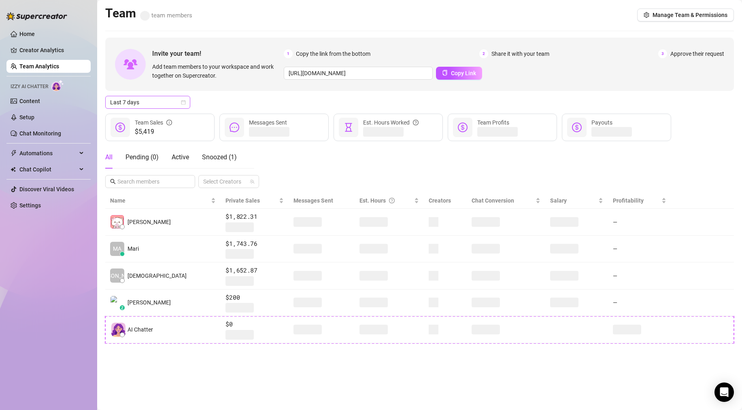
click at [184, 104] on icon "calendar" at bounding box center [183, 102] width 5 height 5
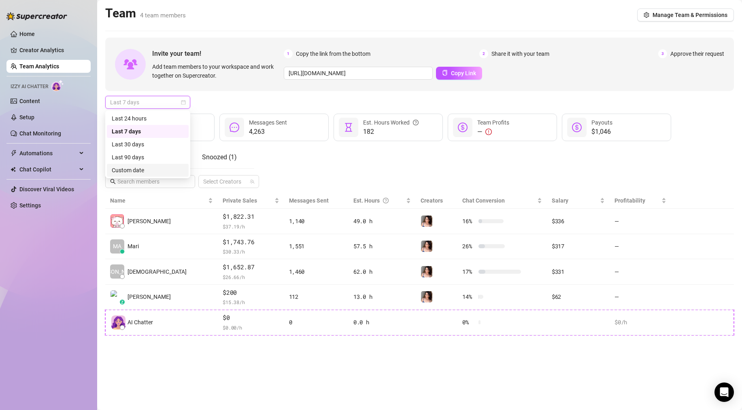
click at [140, 172] on div "Custom date" at bounding box center [148, 170] width 72 height 9
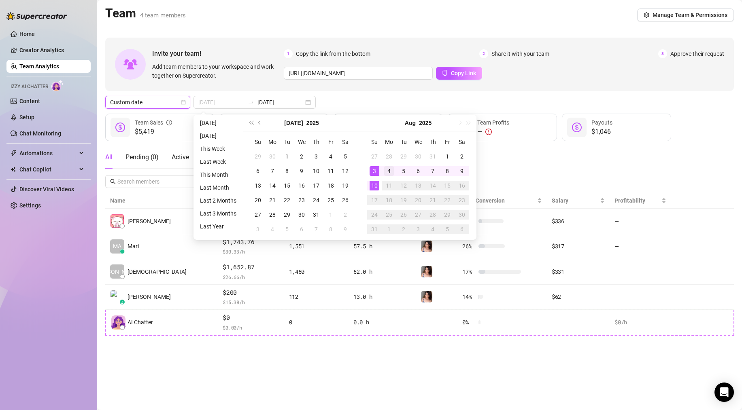
type input "[DATE]"
click at [389, 170] on div "4" at bounding box center [389, 171] width 10 height 10
type input "[DATE]"
click at [375, 185] on div "10" at bounding box center [375, 186] width 10 height 10
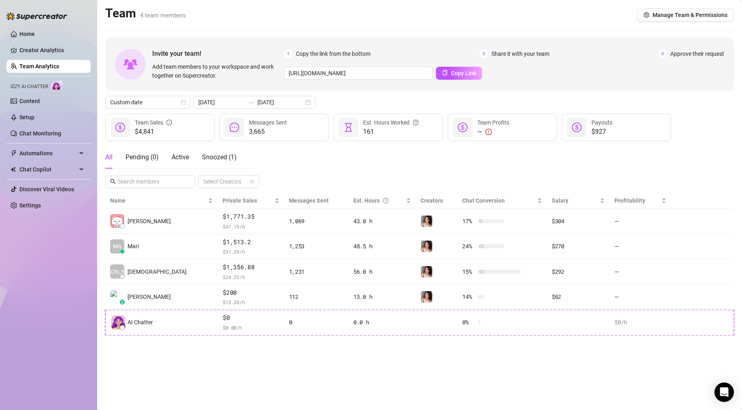
click at [46, 63] on link "Team Analytics" at bounding box center [39, 66] width 40 height 6
click at [46, 55] on link "Creator Analytics" at bounding box center [51, 50] width 65 height 13
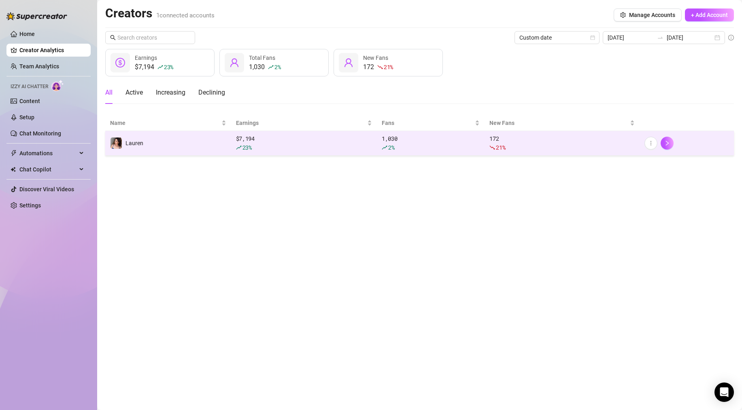
click at [261, 149] on div "23 %" at bounding box center [304, 147] width 136 height 9
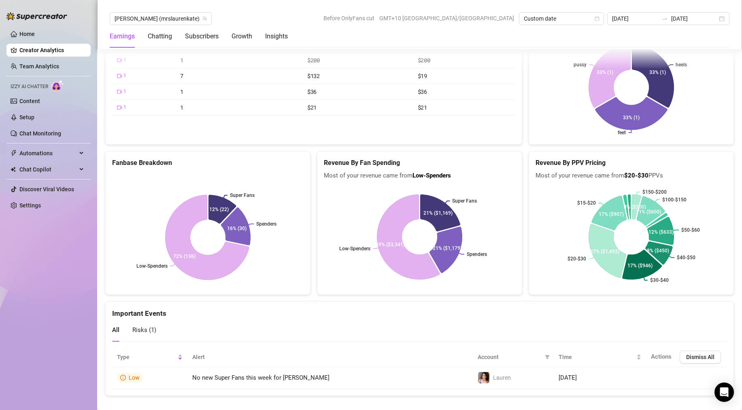
scroll to position [1642, 0]
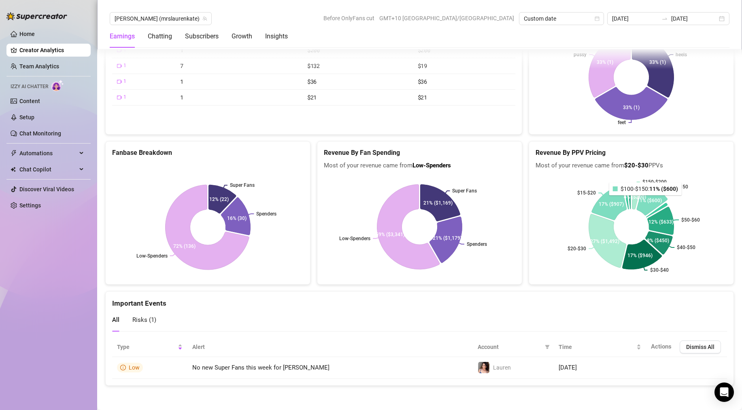
click at [646, 201] on icon at bounding box center [652, 199] width 30 height 32
click at [653, 201] on icon at bounding box center [652, 199] width 30 height 32
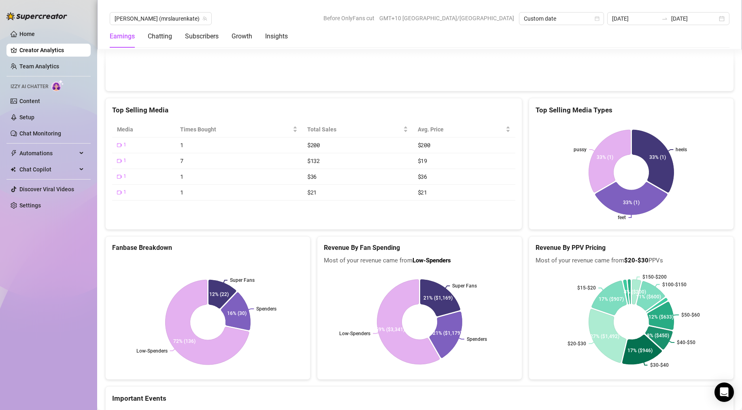
scroll to position [1545, 0]
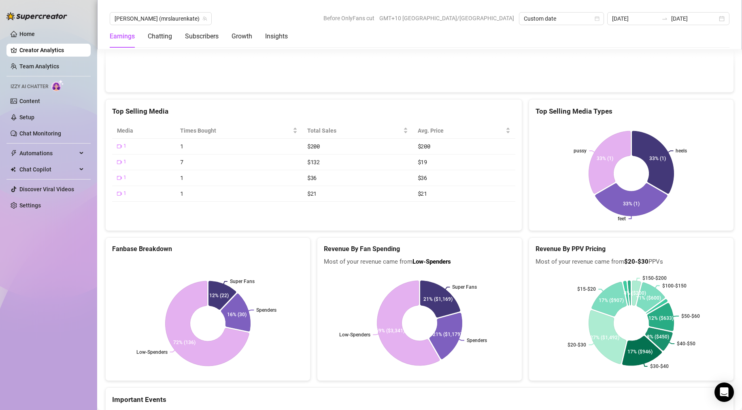
click at [119, 144] on icon "video-camera" at bounding box center [119, 146] width 5 height 5
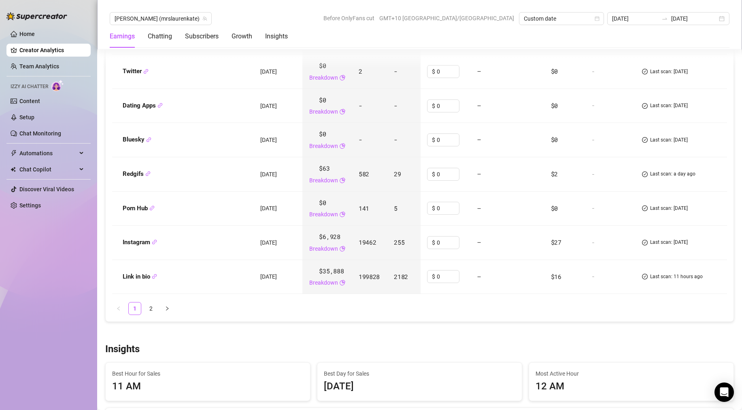
scroll to position [1116, 0]
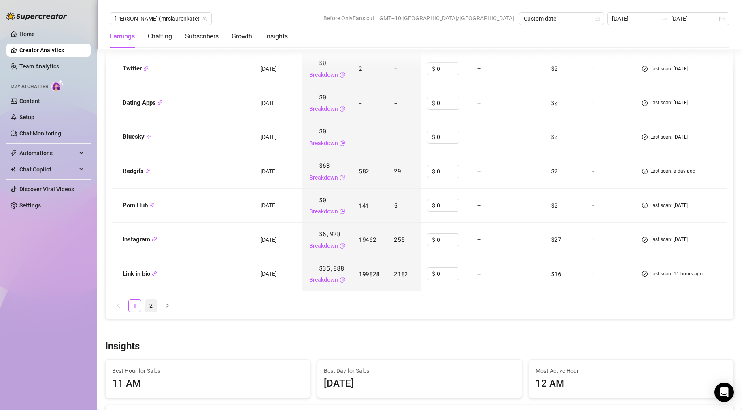
click at [149, 305] on link "2" at bounding box center [151, 306] width 12 height 12
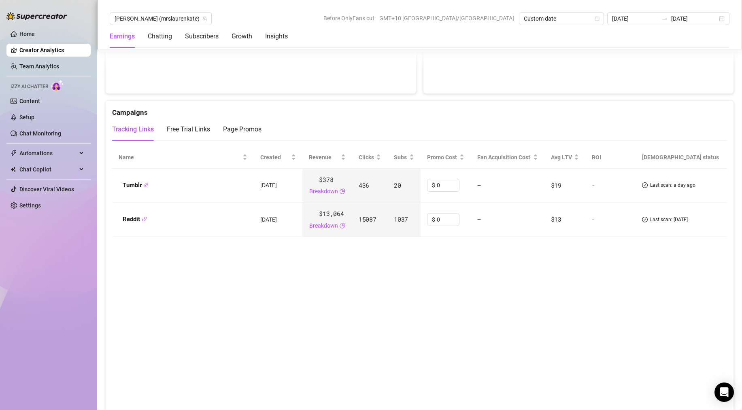
scroll to position [886, 0]
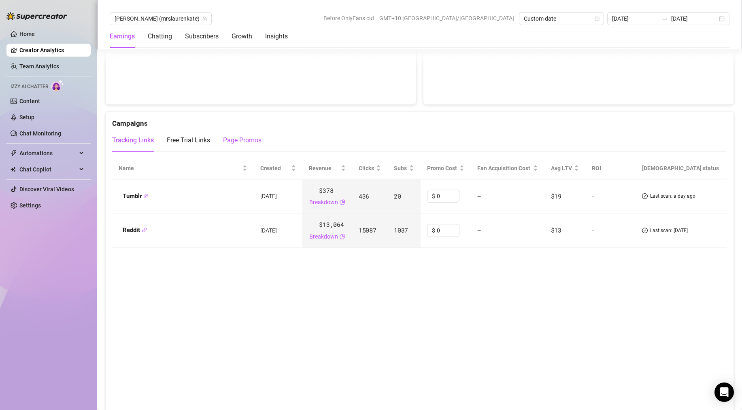
click at [236, 140] on div "Page Promos" at bounding box center [242, 141] width 38 height 10
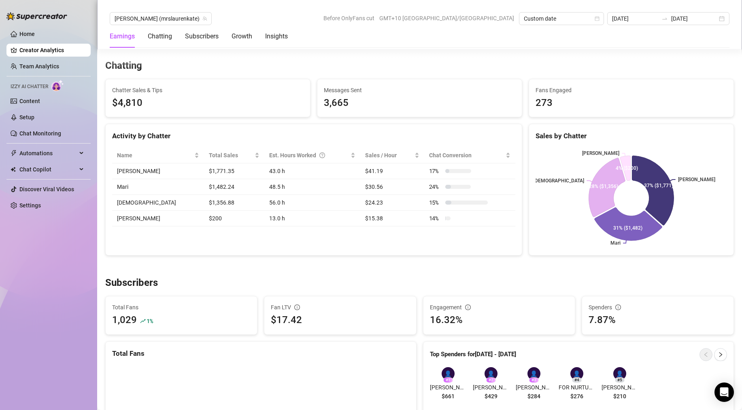
scroll to position [149, 0]
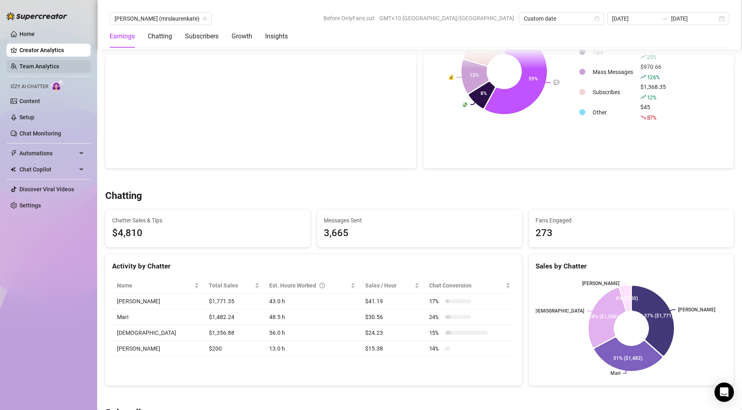
click at [32, 67] on link "Team Analytics" at bounding box center [39, 66] width 40 height 6
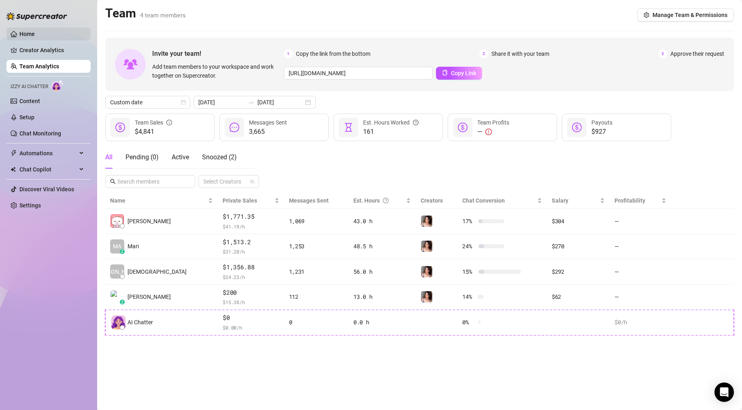
click at [29, 35] on link "Home" at bounding box center [26, 34] width 15 height 6
